Goal: Task Accomplishment & Management: Manage account settings

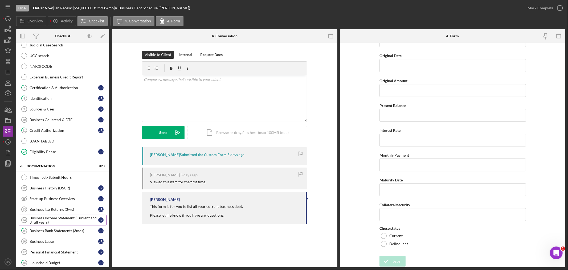
scroll to position [122, 0]
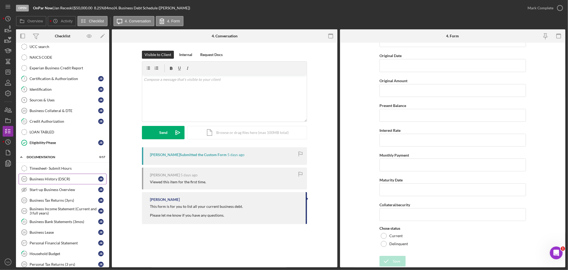
click at [37, 179] on div "Business History (DSCR)" at bounding box center [64, 179] width 69 height 4
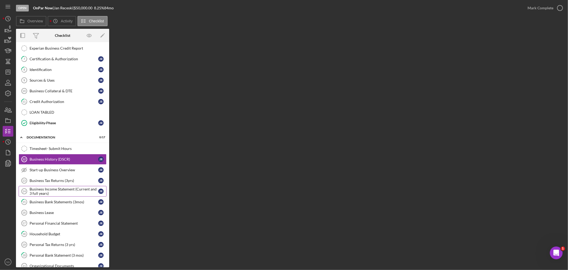
scroll to position [151, 0]
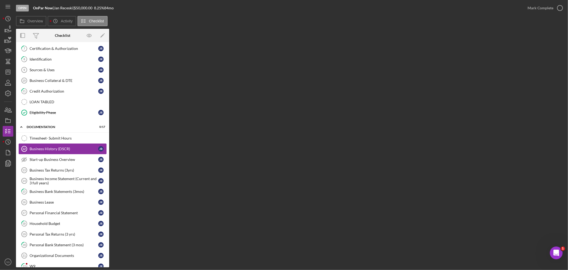
click at [58, 150] on div "Business History (DSCR)" at bounding box center [64, 149] width 69 height 4
click at [55, 135] on link "Timesheet- Submit Hours Timesheet- Submit Hours" at bounding box center [63, 138] width 88 height 11
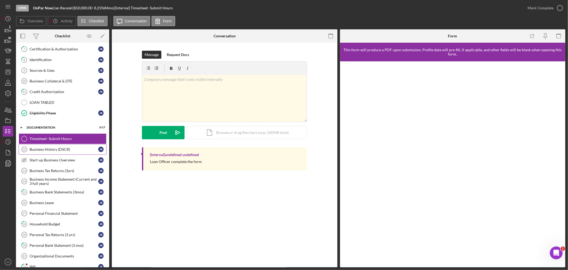
click at [58, 153] on link "Business History (DSCR) 12 Business History (DSCR) J R" at bounding box center [63, 149] width 88 height 11
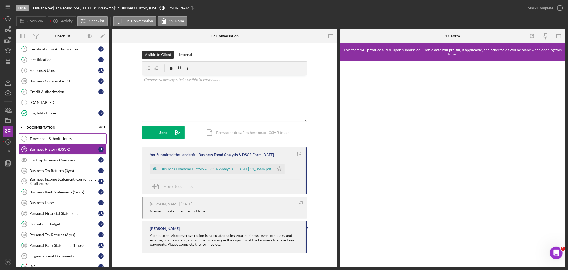
click at [55, 141] on div "Timesheet- Submit Hours" at bounding box center [68, 138] width 77 height 4
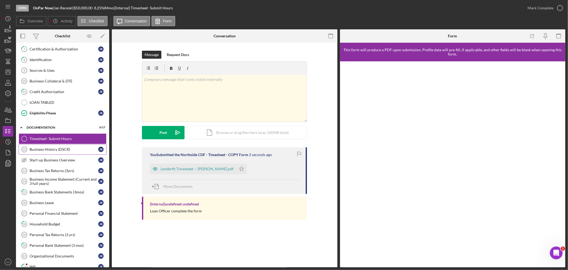
click at [58, 150] on div "Business History (DSCR)" at bounding box center [64, 149] width 69 height 4
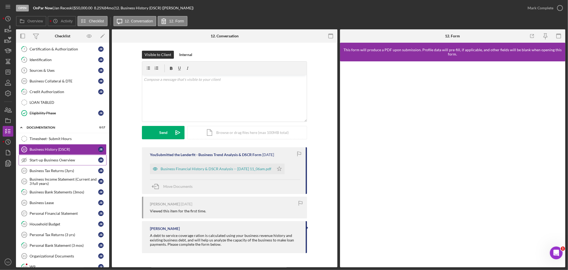
click at [57, 161] on div "Start-up Business Overview" at bounding box center [64, 160] width 69 height 4
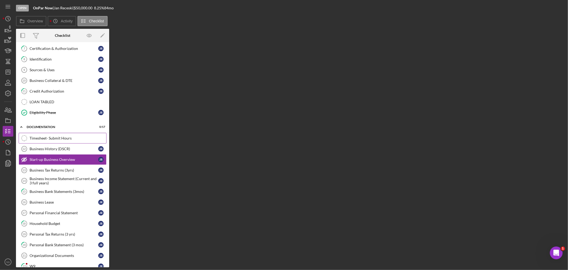
click at [50, 136] on link "Timesheet- Submit Hours Timesheet- Submit Hours" at bounding box center [63, 138] width 88 height 11
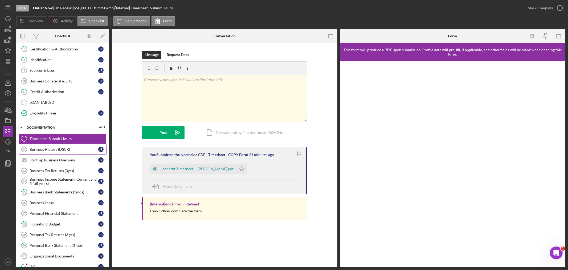
click at [51, 150] on div "Business History (DSCR)" at bounding box center [64, 149] width 69 height 4
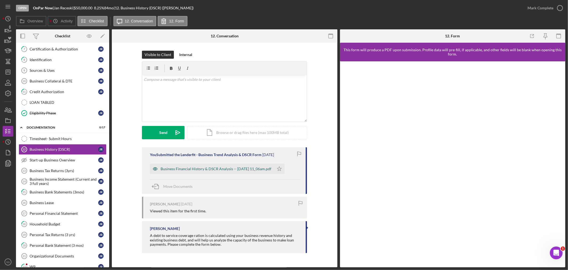
click at [188, 168] on div "Business Financial History & DSCR Analysis -- [DATE] 11_06am.pdf" at bounding box center [216, 169] width 111 height 4
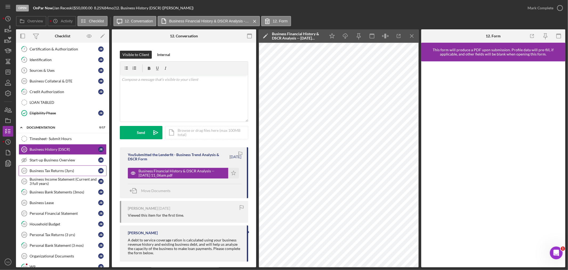
click at [56, 169] on link "Business Tax Returns (3yrs) 13 Business Tax Returns (3yrs) J R" at bounding box center [63, 170] width 88 height 11
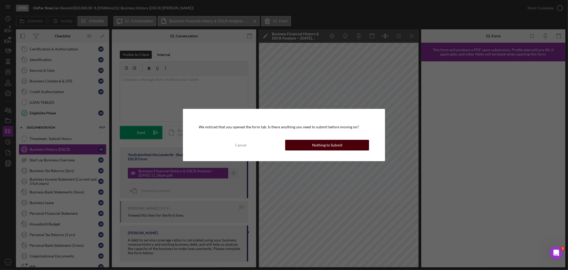
click at [305, 142] on button "Nothing to Submit" at bounding box center [327, 145] width 84 height 11
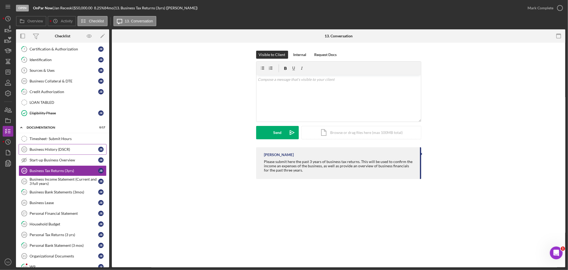
click at [61, 151] on div "Business History (DSCR)" at bounding box center [64, 149] width 69 height 4
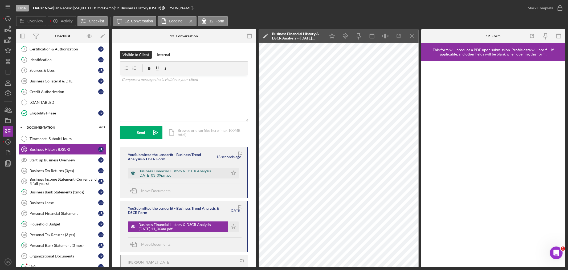
click at [156, 174] on div "Business Financial History & DSCR Analysis -- [DATE] 03_09pm.pdf" at bounding box center [182, 173] width 87 height 9
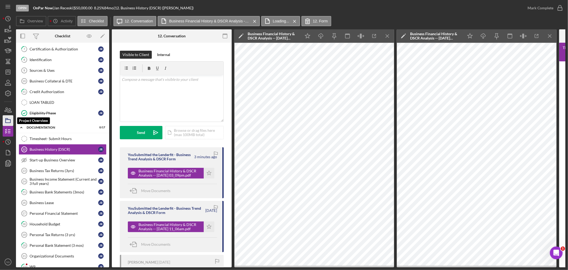
click at [10, 119] on icon "button" at bounding box center [7, 120] width 13 height 13
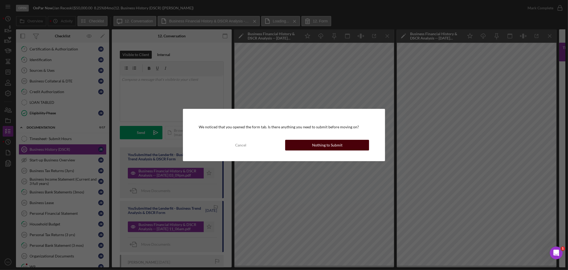
click at [307, 147] on button "Nothing to Submit" at bounding box center [327, 145] width 84 height 11
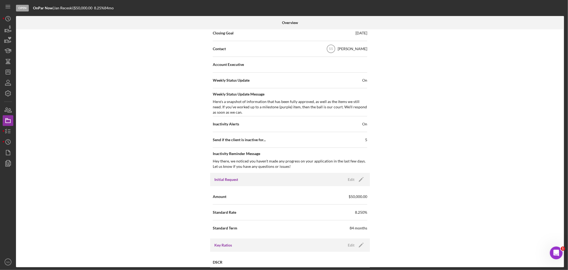
scroll to position [178, 0]
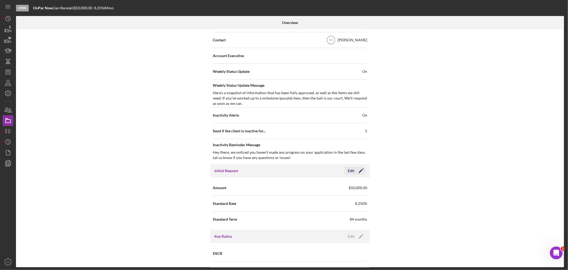
click at [361, 170] on icon "Icon/Edit" at bounding box center [361, 170] width 13 height 13
drag, startPoint x: 296, startPoint y: 218, endPoint x: 292, endPoint y: 218, distance: 3.5
click at [292, 218] on input "84" at bounding box center [328, 218] width 77 height 13
type input "120"
click at [350, 174] on icon "button" at bounding box center [346, 170] width 13 height 13
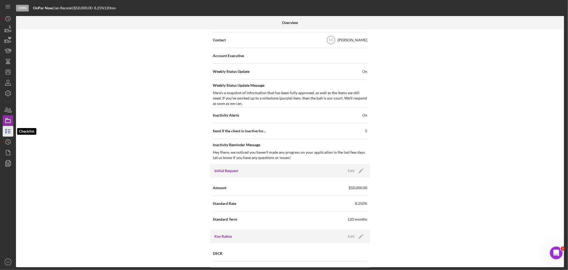
click at [5, 131] on icon "button" at bounding box center [7, 130] width 13 height 13
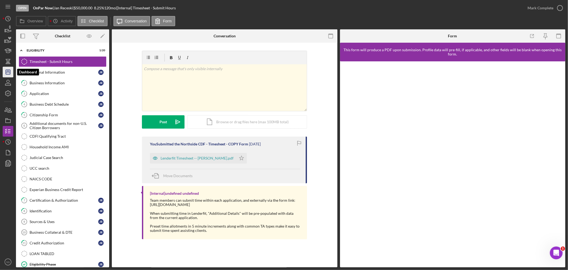
click at [5, 74] on icon "Icon/Dashboard" at bounding box center [7, 71] width 13 height 13
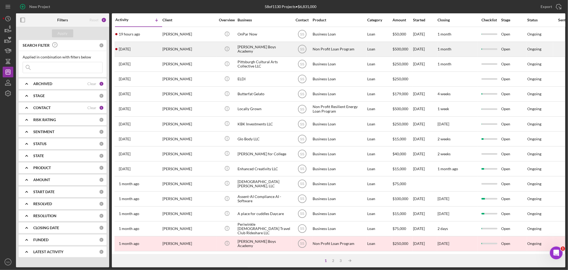
click at [195, 47] on div "[PERSON_NAME]" at bounding box center [189, 49] width 53 height 14
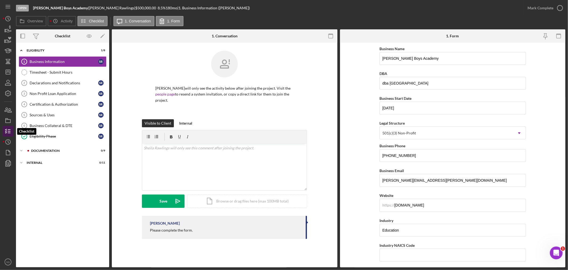
click at [6, 132] on icon "button" at bounding box center [7, 130] width 13 height 13
click at [8, 74] on icon "Icon/Dashboard" at bounding box center [7, 71] width 13 height 13
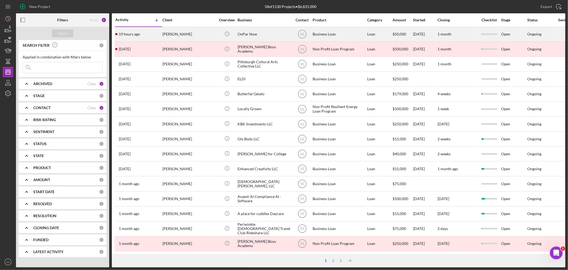
click at [171, 34] on div "[PERSON_NAME]" at bounding box center [189, 34] width 53 height 14
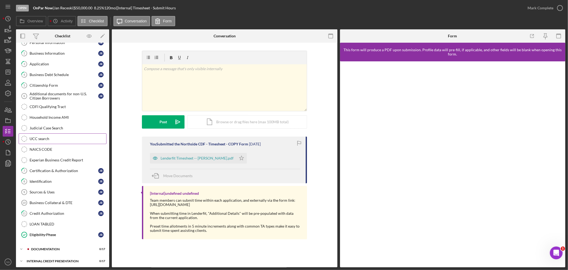
scroll to position [33, 0]
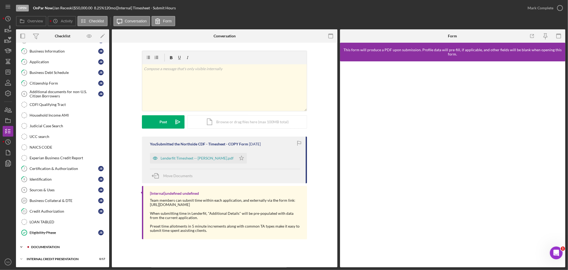
click at [67, 247] on div "documentation" at bounding box center [66, 246] width 71 height 3
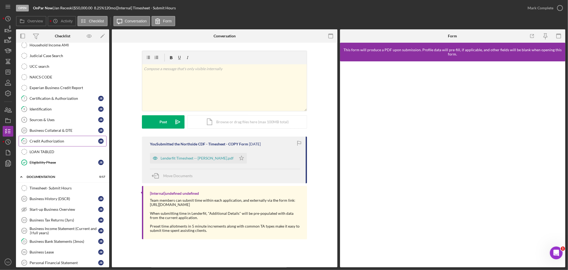
scroll to position [151, 0]
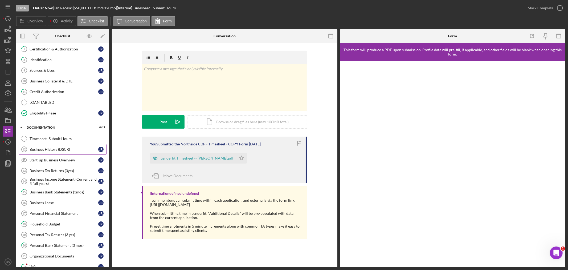
click at [58, 147] on link "Business History (DSCR) 12 Business History (DSCR) J R" at bounding box center [63, 149] width 88 height 11
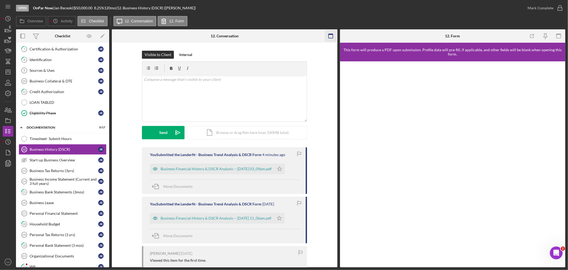
click at [328, 36] on icon "button" at bounding box center [331, 36] width 12 height 12
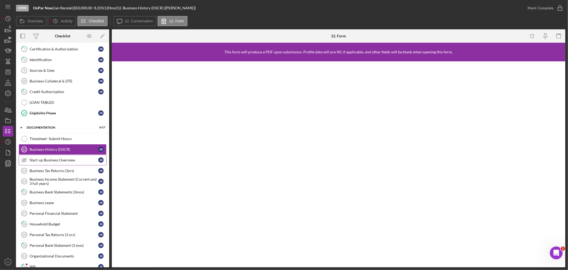
click at [69, 164] on link "Start-up Business Overview Start-up Business Overview J R" at bounding box center [63, 160] width 88 height 11
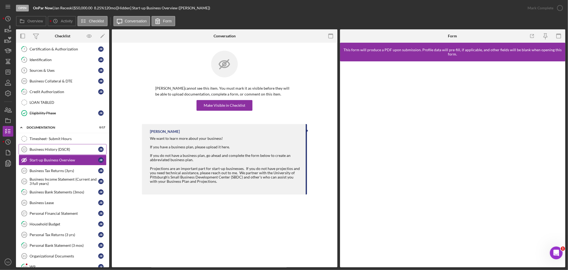
click at [62, 149] on div "Business History (DSCR)" at bounding box center [64, 149] width 69 height 4
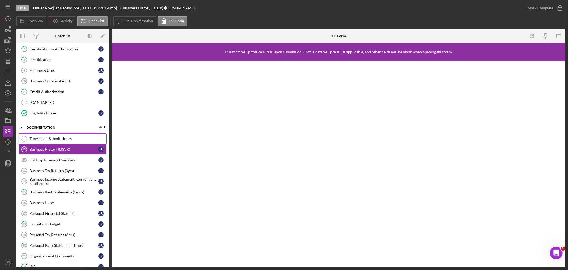
click at [58, 141] on div "Timesheet- Submit Hours" at bounding box center [68, 138] width 77 height 4
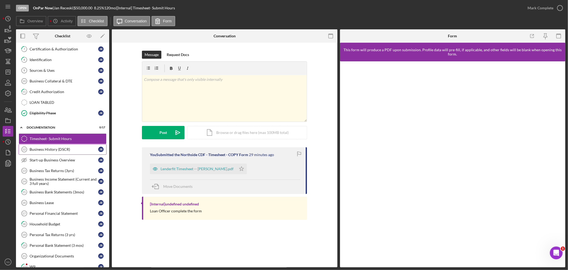
click at [85, 149] on div "Business History (DSCR)" at bounding box center [64, 149] width 69 height 4
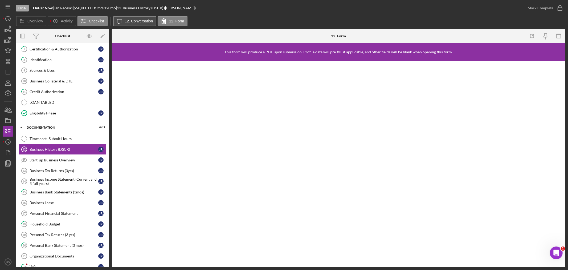
click at [132, 18] on button "Icon/Message 12. Conversation" at bounding box center [135, 21] width 43 height 10
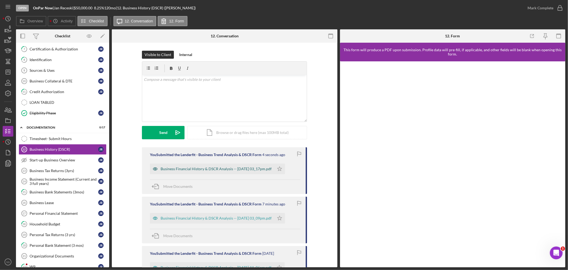
click at [196, 168] on div "Business Financial History & DSCR Analysis -- [DATE] 03_17pm.pdf" at bounding box center [216, 169] width 111 height 4
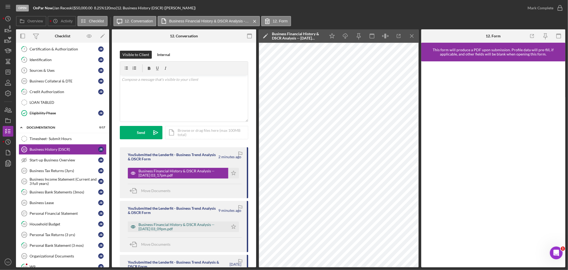
click at [177, 227] on div "Business Financial History & DSCR Analysis -- [DATE] 03_09pm.pdf" at bounding box center [182, 226] width 87 height 9
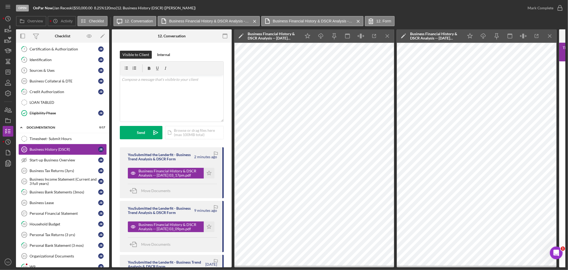
click at [47, 148] on div "Business History (DSCR)" at bounding box center [64, 149] width 69 height 4
click at [251, 19] on icon "Icon/Menu Close" at bounding box center [254, 21] width 9 height 13
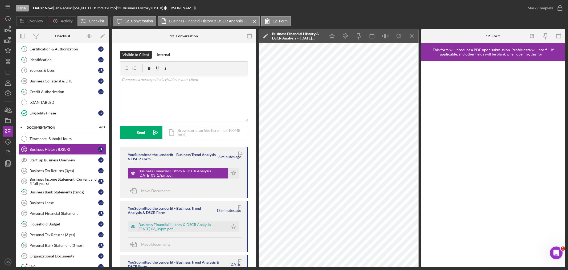
click at [251, 19] on icon "Icon/Menu Close" at bounding box center [254, 21] width 9 height 13
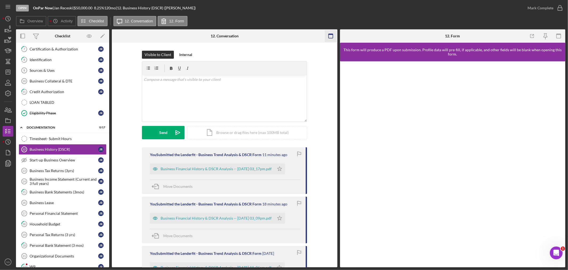
click at [329, 36] on icon "button" at bounding box center [331, 36] width 12 height 12
